Goal: Communication & Community: Answer question/provide support

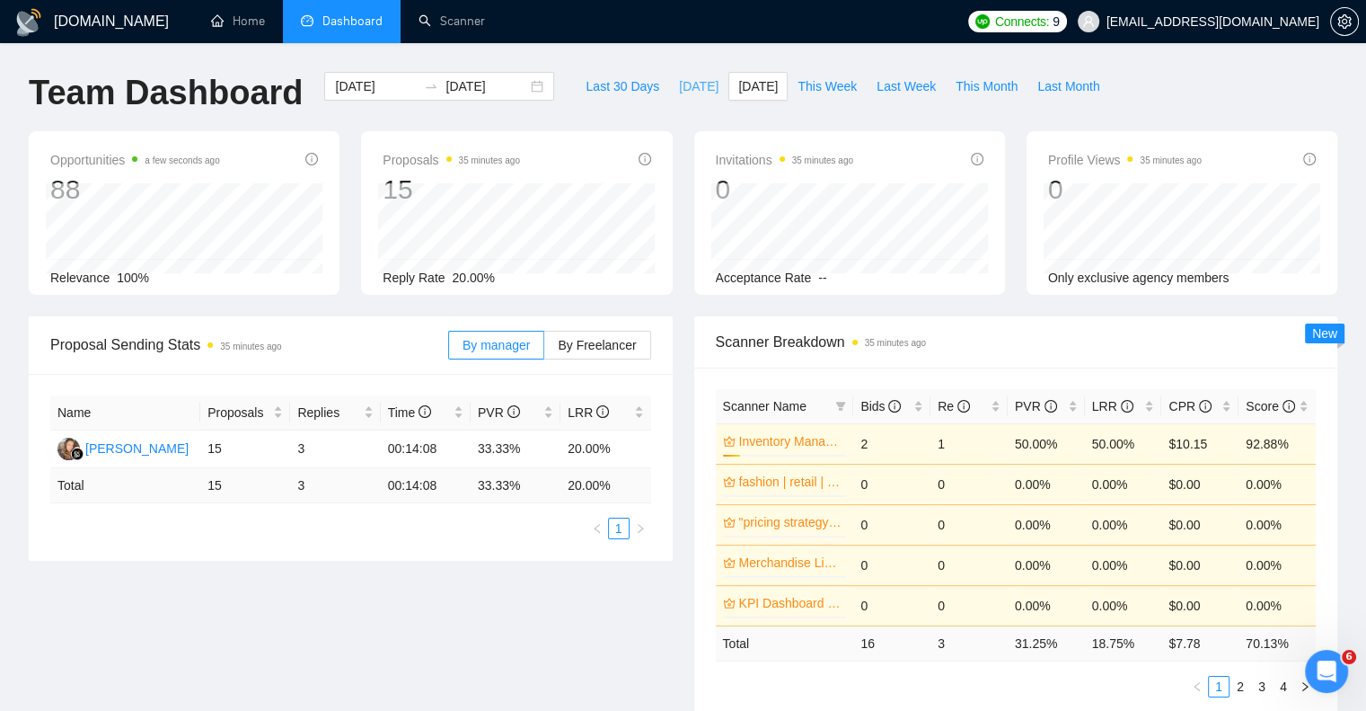
click at [683, 85] on span "[DATE]" at bounding box center [699, 86] width 40 height 20
type input "[DATE]"
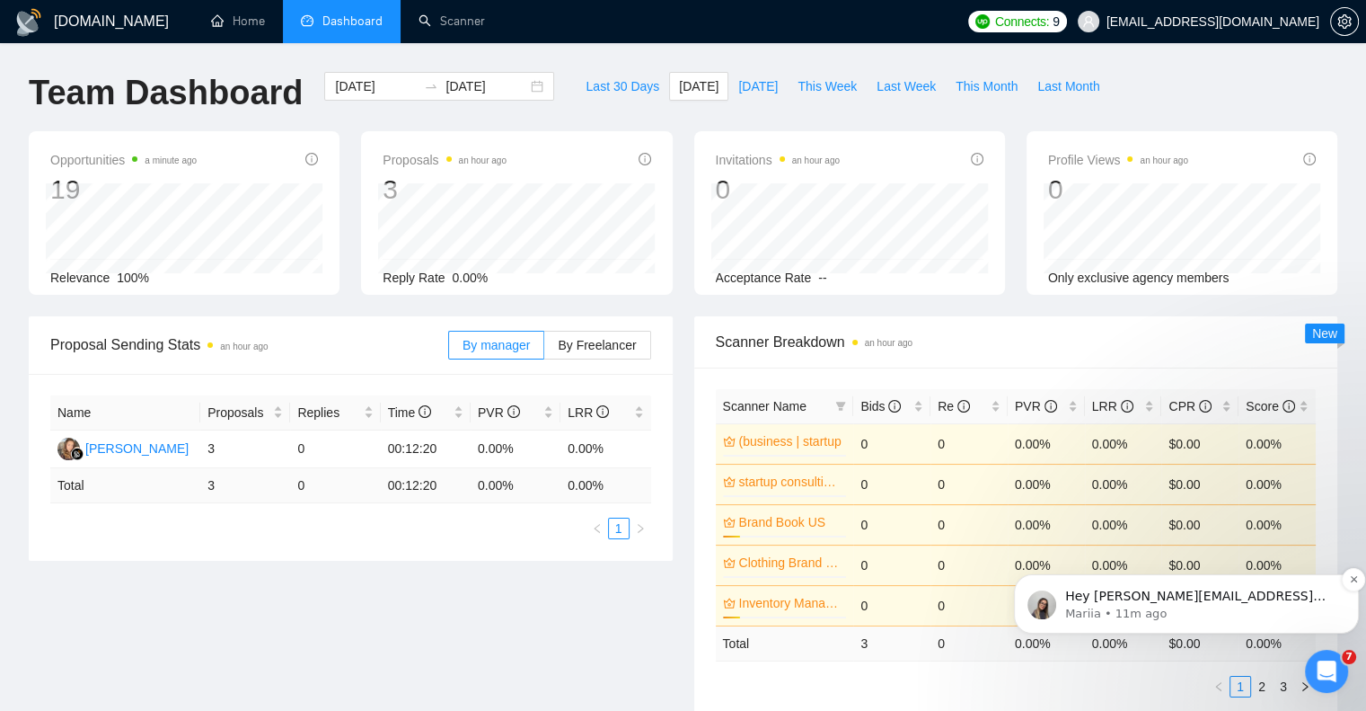
click at [1145, 602] on span "Hey [PERSON_NAME][EMAIL_ADDRESS][DOMAIN_NAME], Looks like your Upwork agency CM…" at bounding box center [1198, 693] width 267 height 211
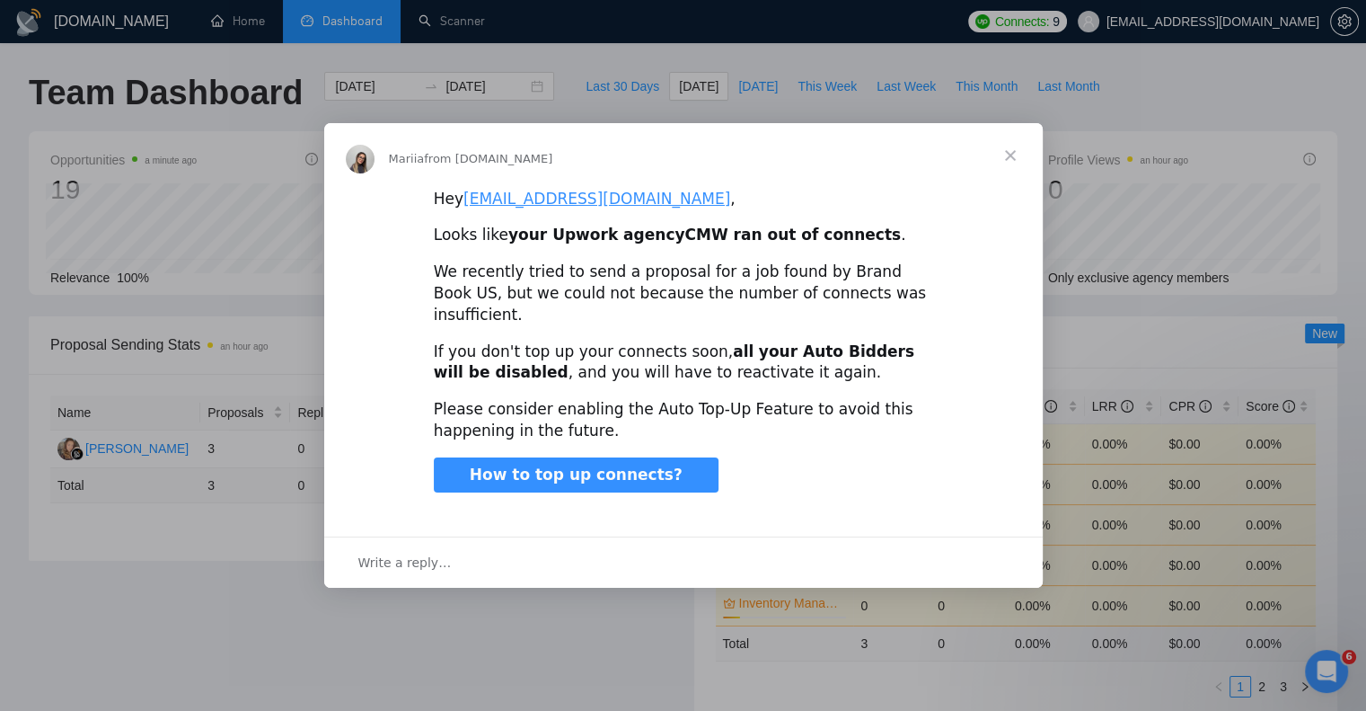
click at [428, 551] on span "Write a reply…" at bounding box center [404, 562] width 93 height 23
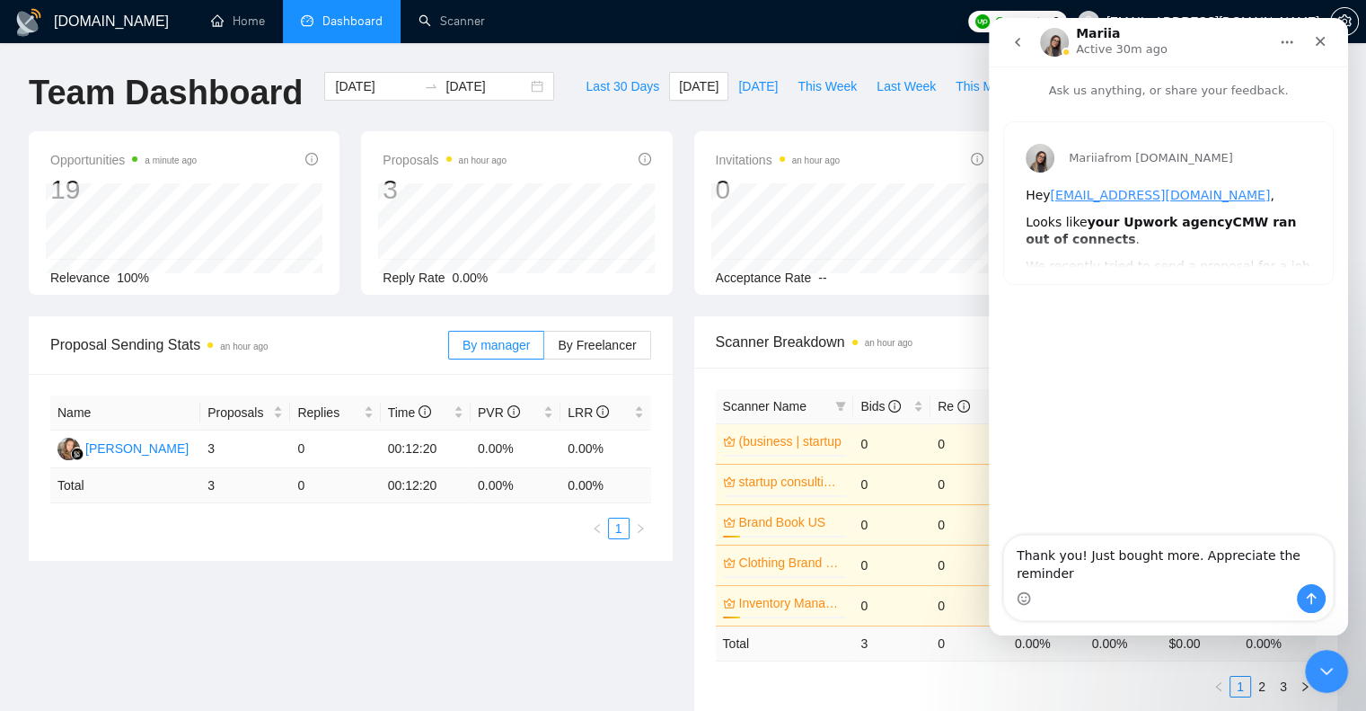
type textarea "Thank you! Just bought more. Appreciate the reminder."
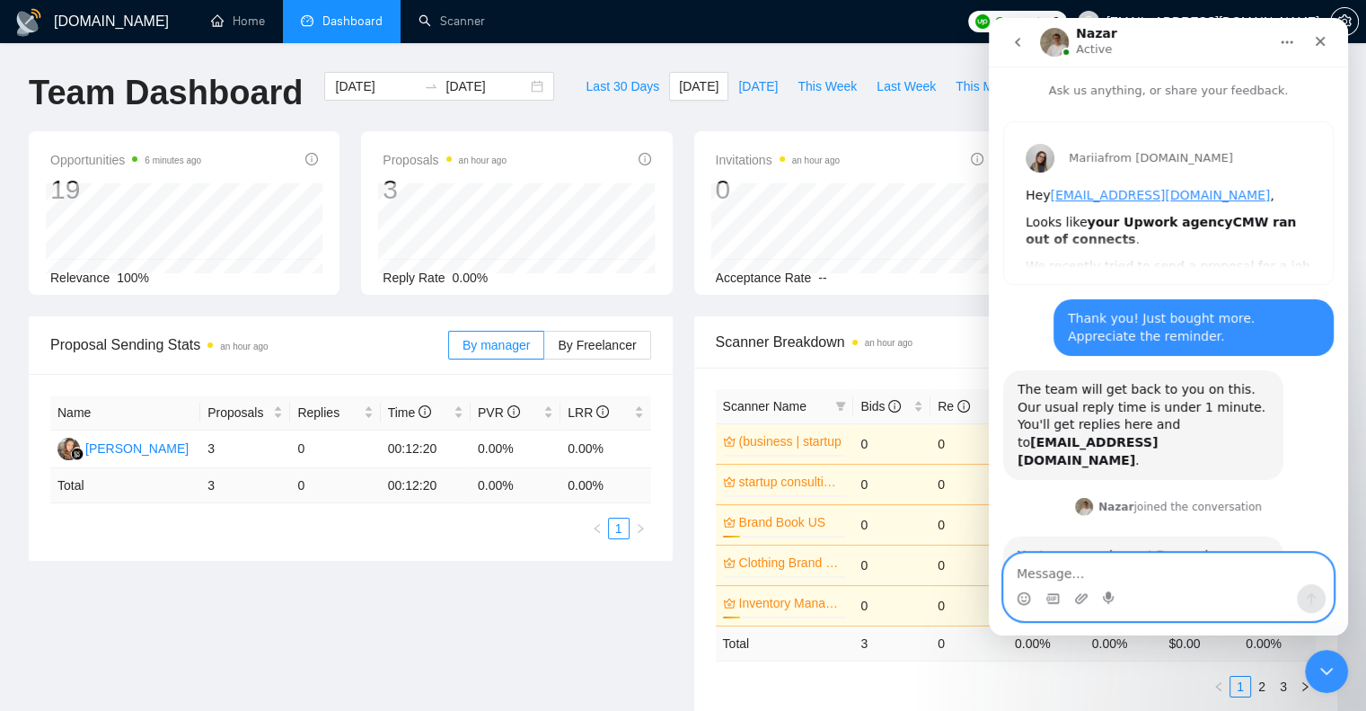
scroll to position [57, 0]
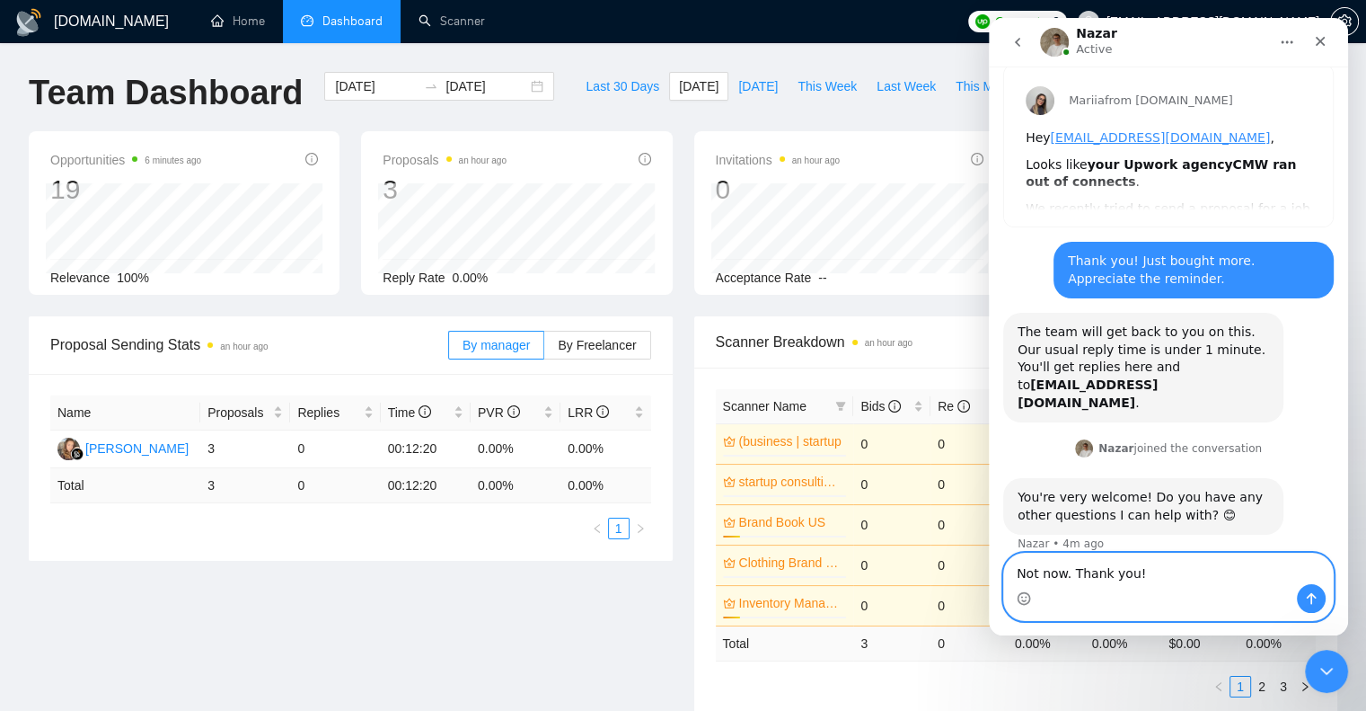
type textarea "Not now. Thank you!"
click at [1304, 596] on icon "Send a message…" at bounding box center [1311, 598] width 14 height 14
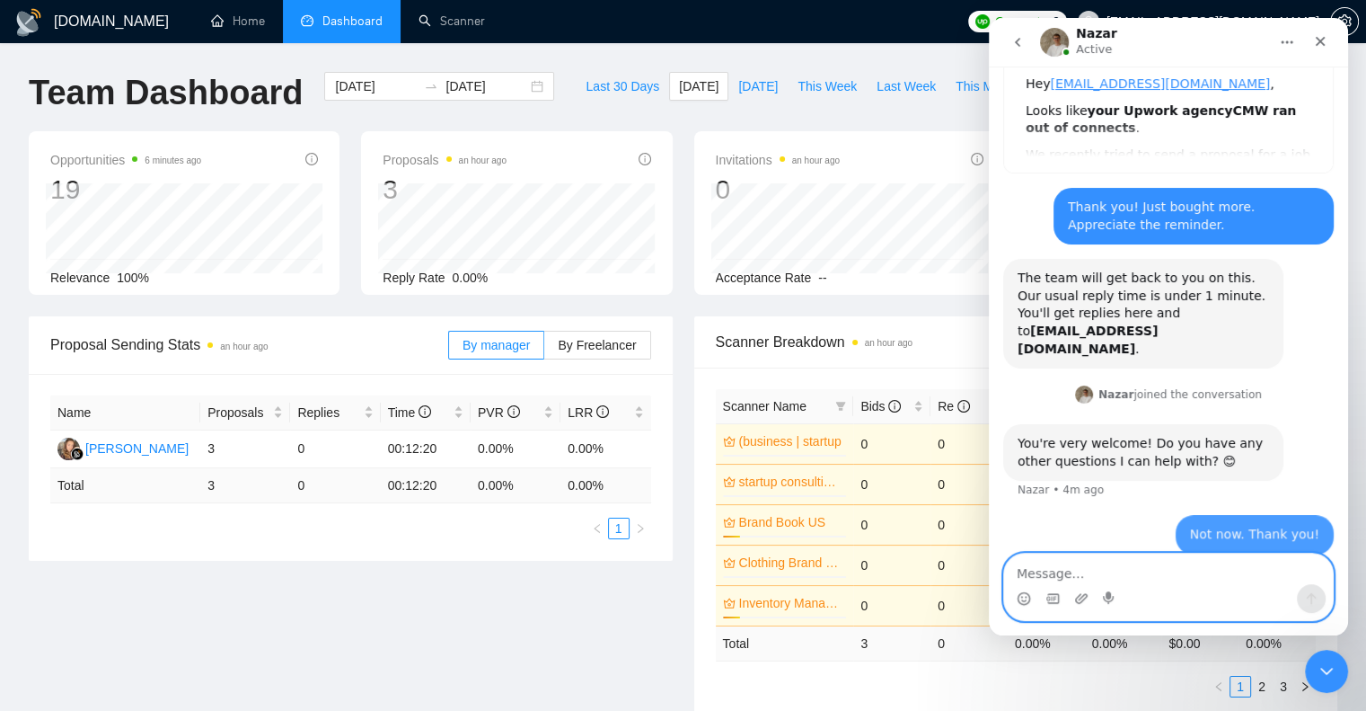
scroll to position [111, 0]
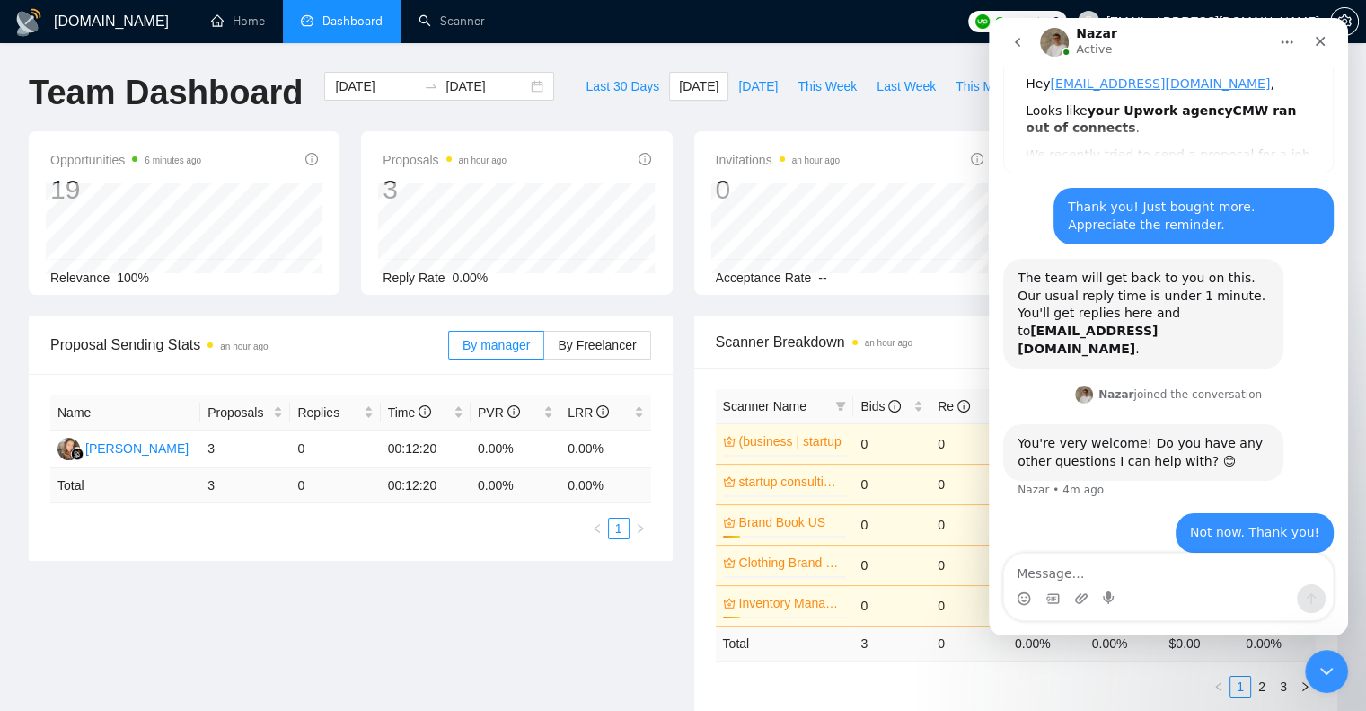
click at [907, 66] on div "GigRadar.io Home Dashboard Scanner Connects: 9 carolynmacbainwaldo@gmail.com Te…" at bounding box center [683, 593] width 1366 height 1187
click at [1319, 35] on icon "Close" at bounding box center [1320, 41] width 14 height 14
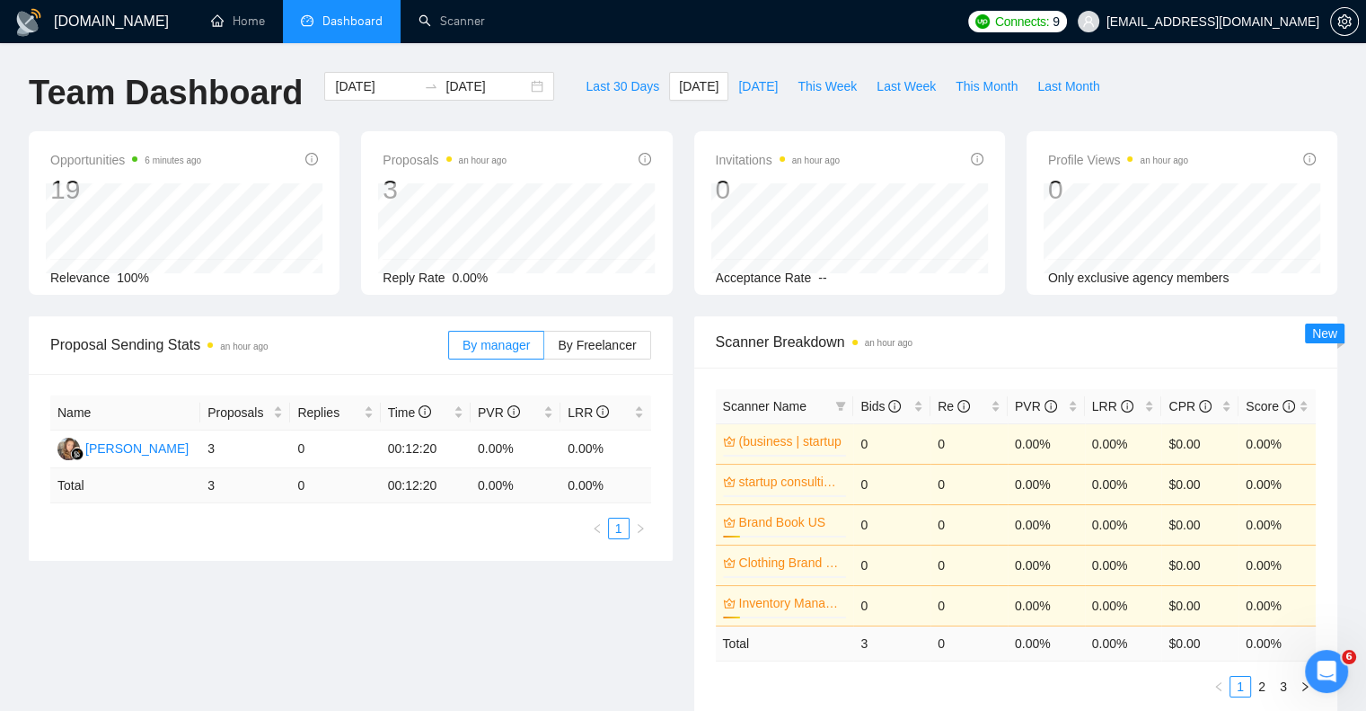
scroll to position [0, 0]
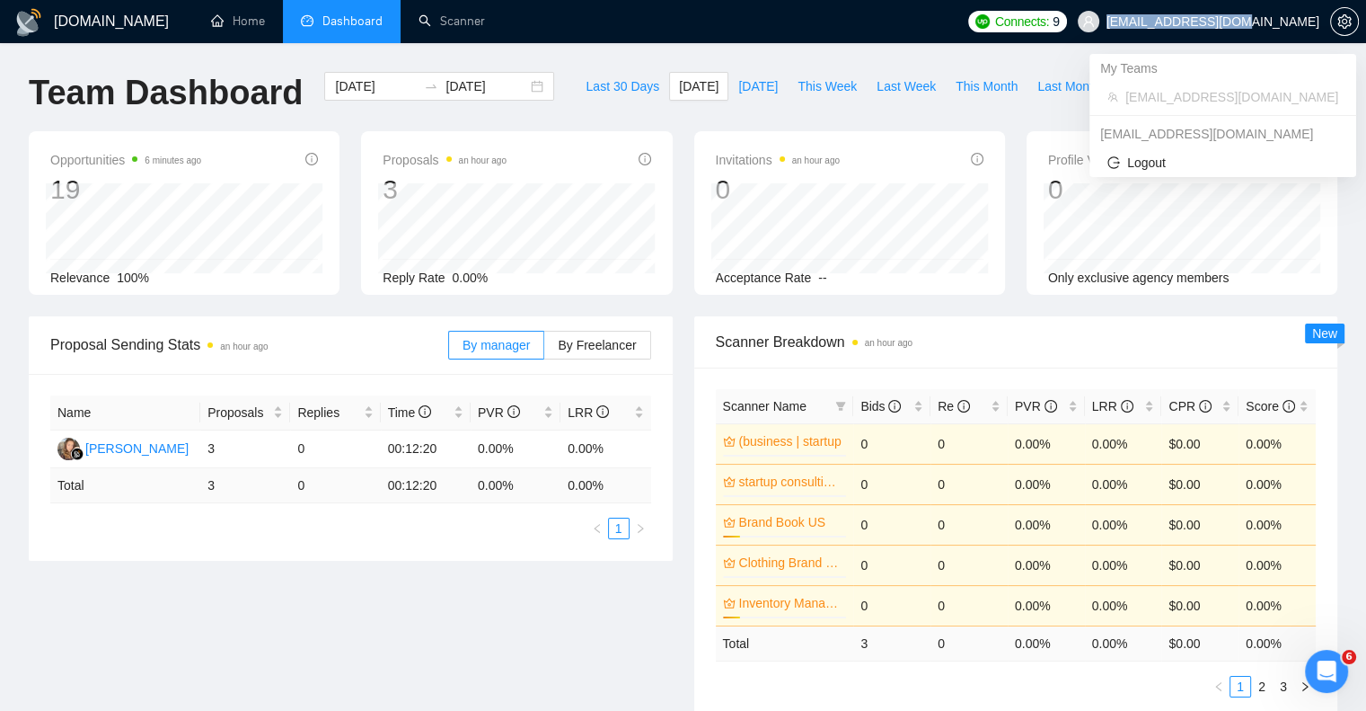
click at [1319, 35] on span "[EMAIL_ADDRESS][DOMAIN_NAME]" at bounding box center [1198, 21] width 263 height 57
